Goal: Navigation & Orientation: Find specific page/section

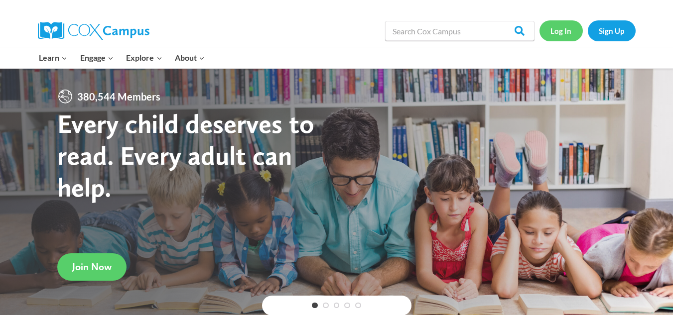
click at [562, 27] on link "Log In" at bounding box center [561, 30] width 43 height 20
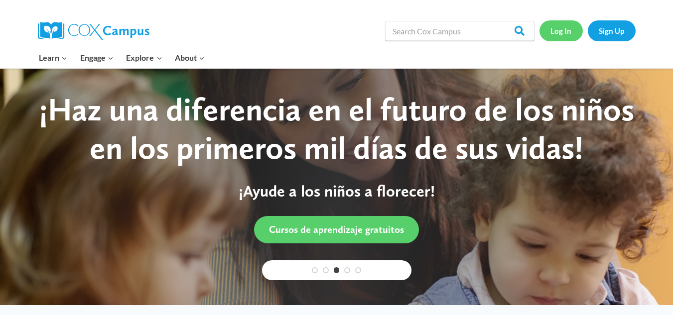
click at [561, 27] on link "Log In" at bounding box center [561, 30] width 43 height 20
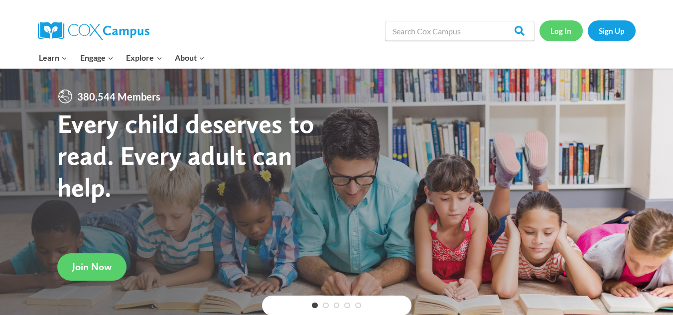
click at [557, 31] on link "Log In" at bounding box center [561, 30] width 43 height 20
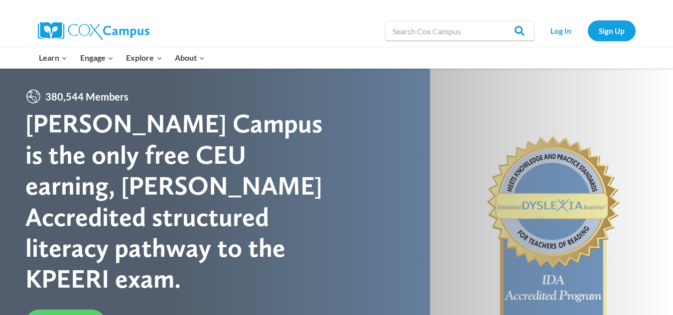
click at [166, 208] on div "[PERSON_NAME] Campus is the only free CEU earning, [PERSON_NAME] Accredited str…" at bounding box center [180, 201] width 311 height 186
